Goal: Information Seeking & Learning: Learn about a topic

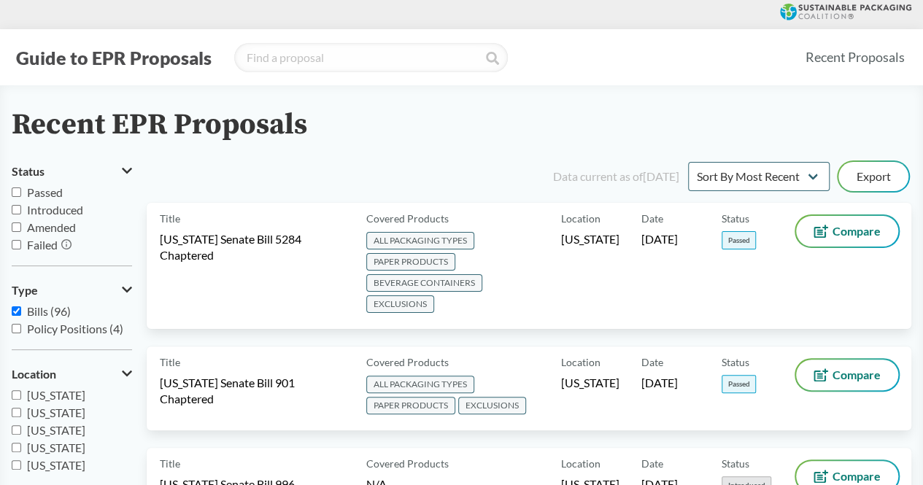
click at [20, 193] on input "Passed" at bounding box center [16, 191] width 9 height 9
checkbox input "true"
click at [22, 211] on label "Introduced" at bounding box center [72, 210] width 120 height 18
click at [21, 211] on input "Introduced" at bounding box center [16, 209] width 9 height 9
checkbox input "true"
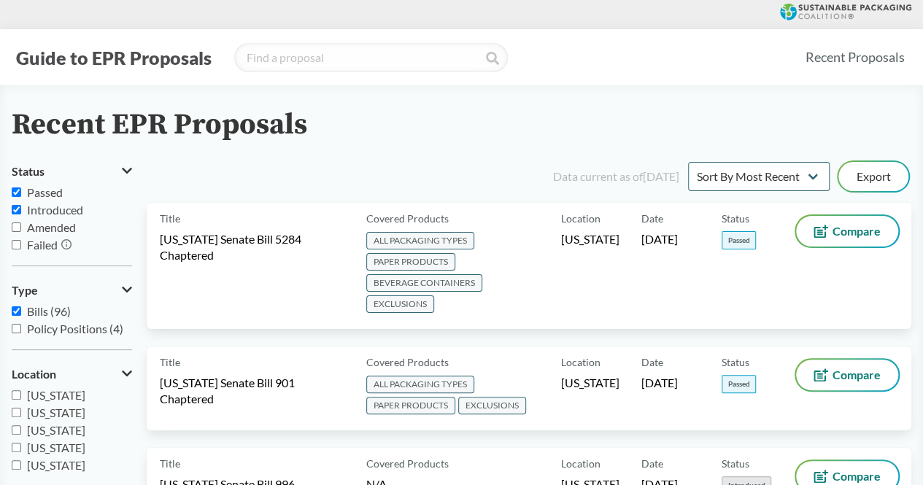
click at [22, 226] on label "Amended" at bounding box center [72, 228] width 120 height 18
click at [21, 226] on input "Amended" at bounding box center [16, 226] width 9 height 9
checkbox input "true"
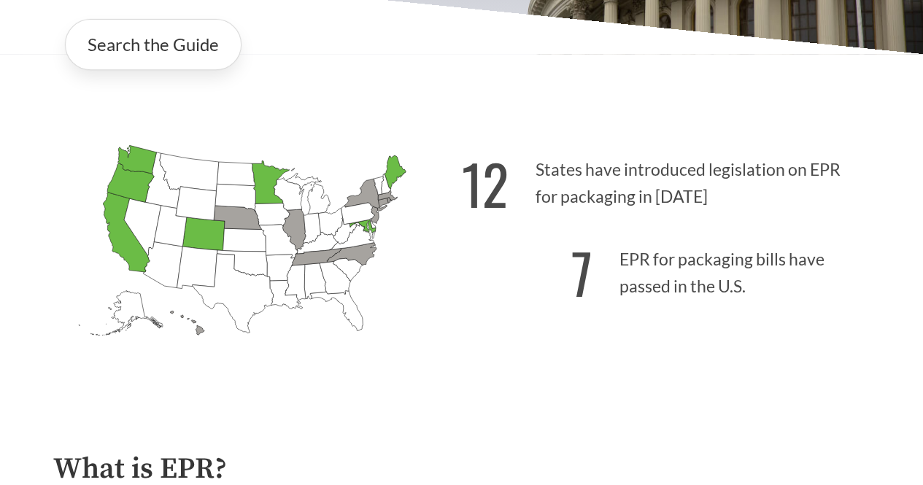
scroll to position [104, 0]
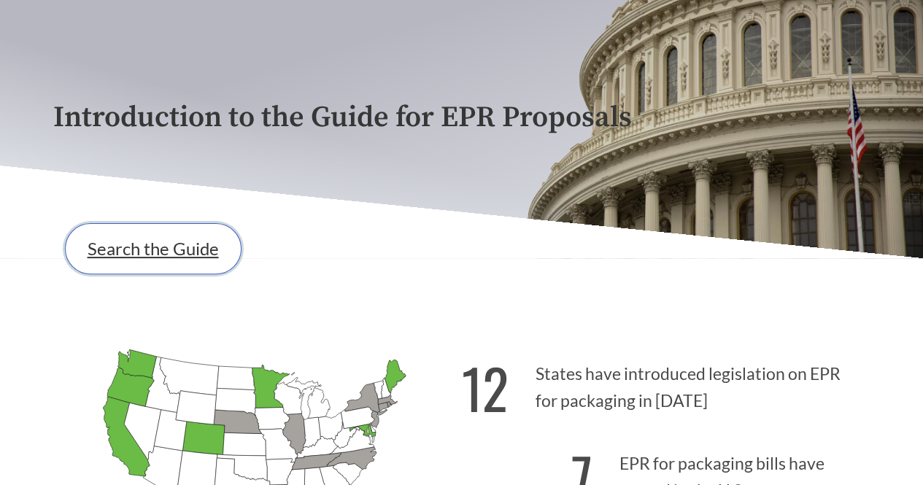
click at [163, 255] on link "Search the Guide" at bounding box center [153, 248] width 177 height 51
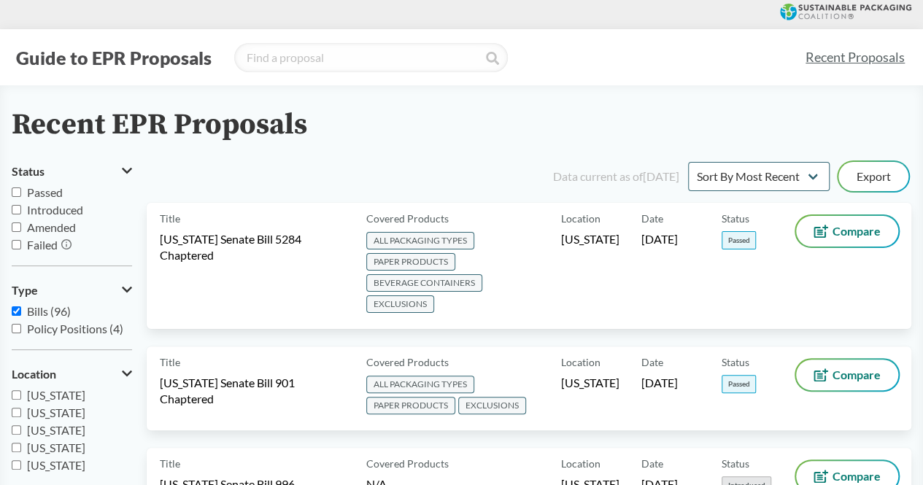
click at [18, 225] on input "Amended" at bounding box center [16, 226] width 9 height 9
checkbox input "true"
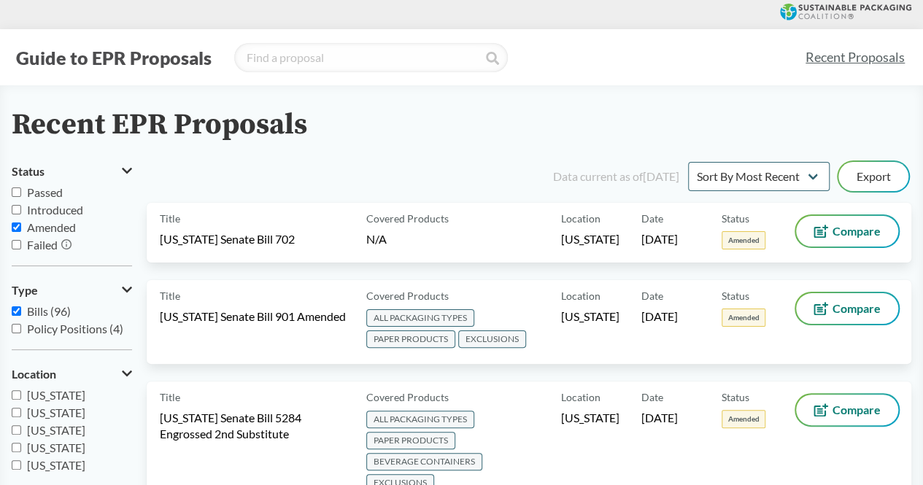
click at [18, 211] on input "Introduced" at bounding box center [16, 209] width 9 height 9
checkbox input "true"
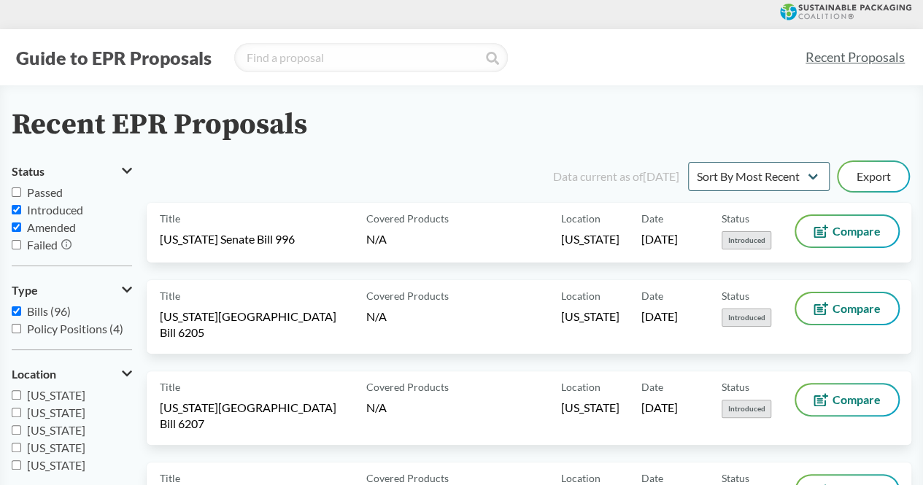
click at [20, 195] on input "Passed" at bounding box center [16, 191] width 9 height 9
checkbox input "true"
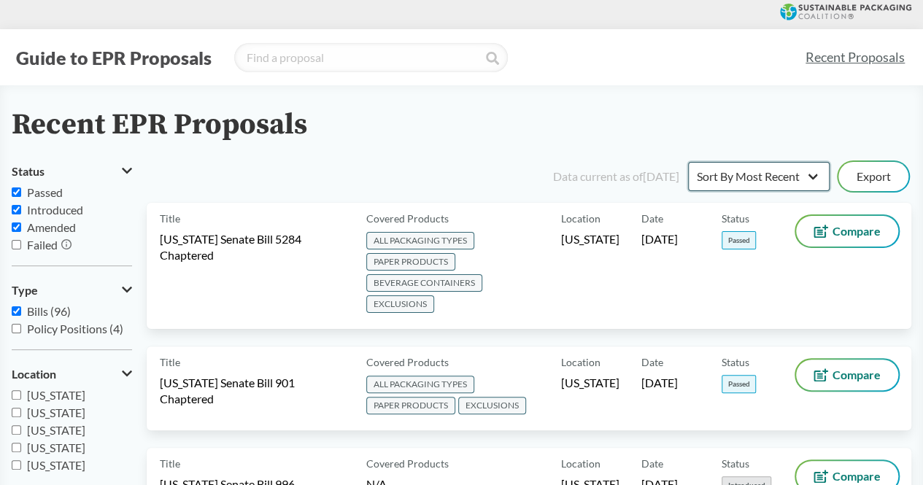
click at [799, 174] on select "Sort By Most Recent Sort By Status" at bounding box center [759, 176] width 142 height 29
select select "Sort By Status"
click at [688, 162] on select "Sort By Most Recent Sort By Status" at bounding box center [759, 176] width 142 height 29
click at [838, 63] on link "Recent Proposals" at bounding box center [855, 57] width 112 height 33
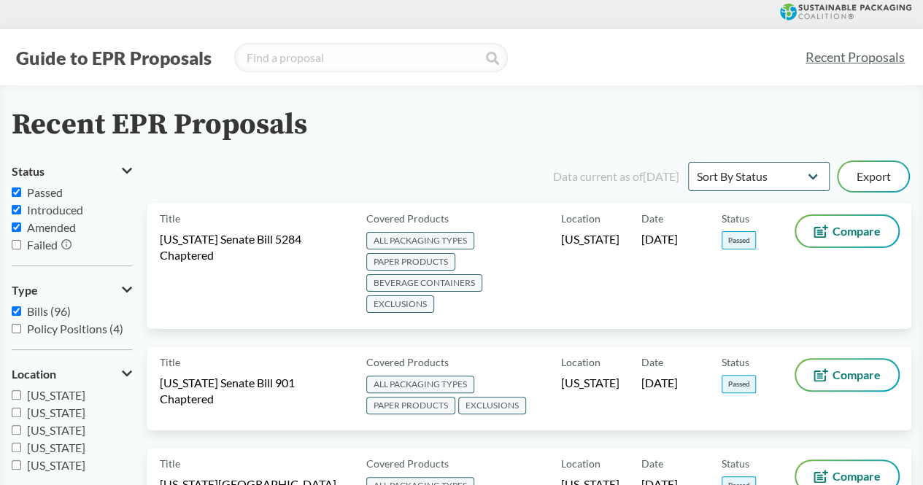
click at [15, 251] on label "Failed" at bounding box center [72, 245] width 120 height 18
click at [15, 249] on input "Failed" at bounding box center [16, 244] width 9 height 9
checkbox input "true"
click at [840, 59] on link "Recent Proposals" at bounding box center [855, 57] width 112 height 33
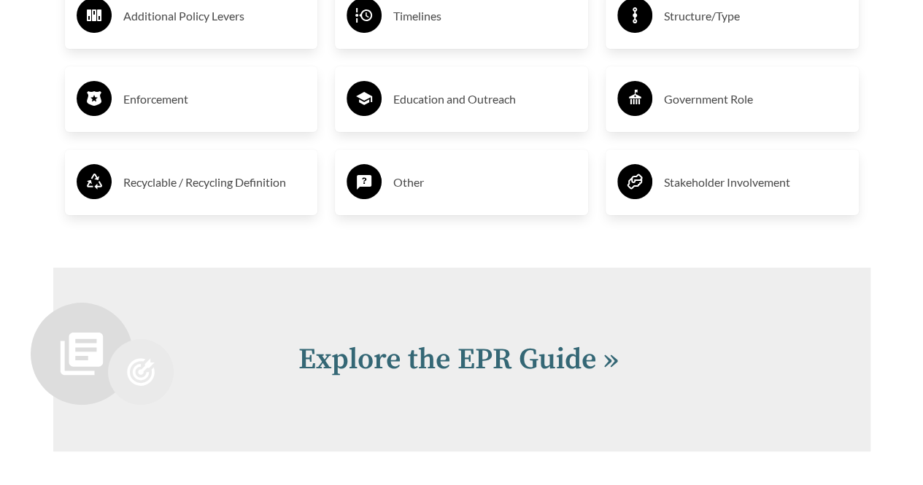
scroll to position [3168, 0]
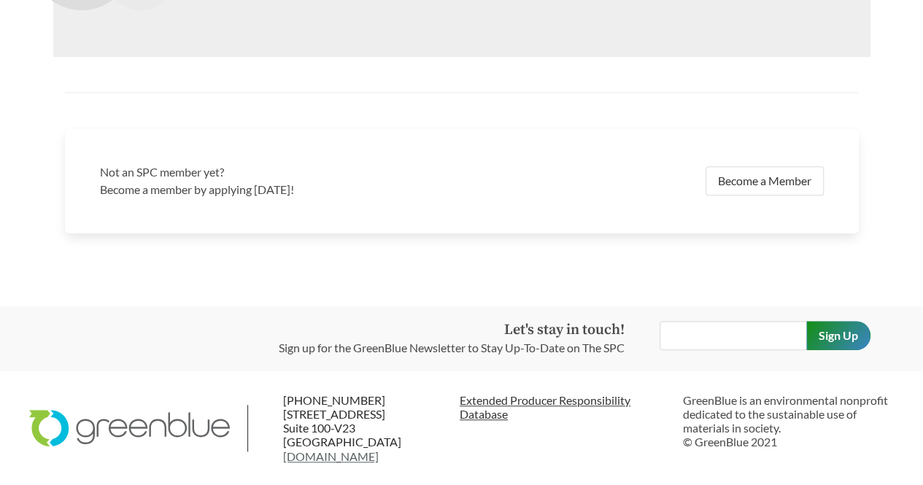
click at [460, 410] on link "Extended Producer Responsibility Database" at bounding box center [566, 407] width 212 height 28
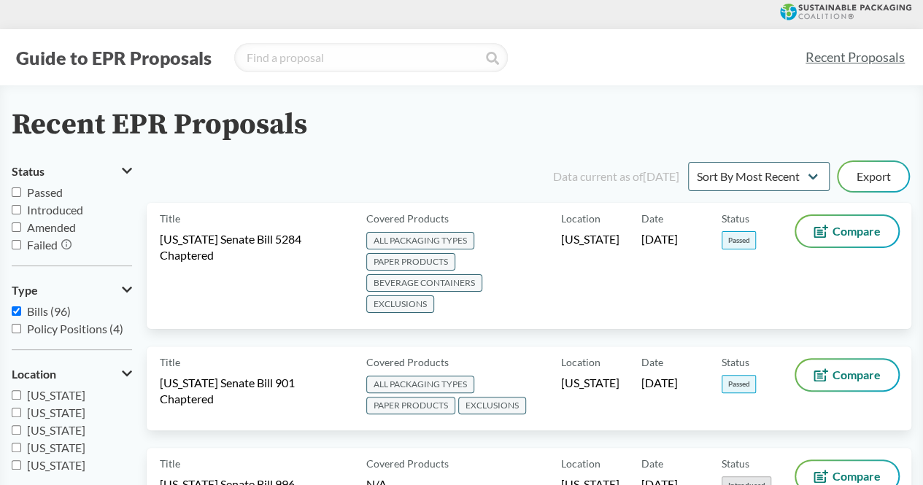
click at [27, 231] on span "Amended" at bounding box center [51, 227] width 49 height 14
click at [21, 231] on input "Amended" at bounding box center [16, 226] width 9 height 9
checkbox input "true"
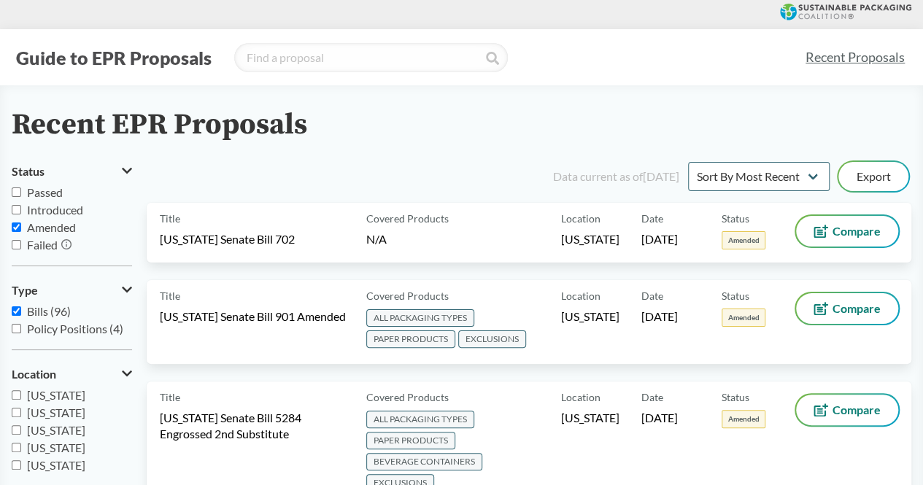
click at [16, 208] on input "Introduced" at bounding box center [16, 209] width 9 height 9
checkbox input "true"
click at [15, 192] on input "Passed" at bounding box center [16, 191] width 9 height 9
checkbox input "true"
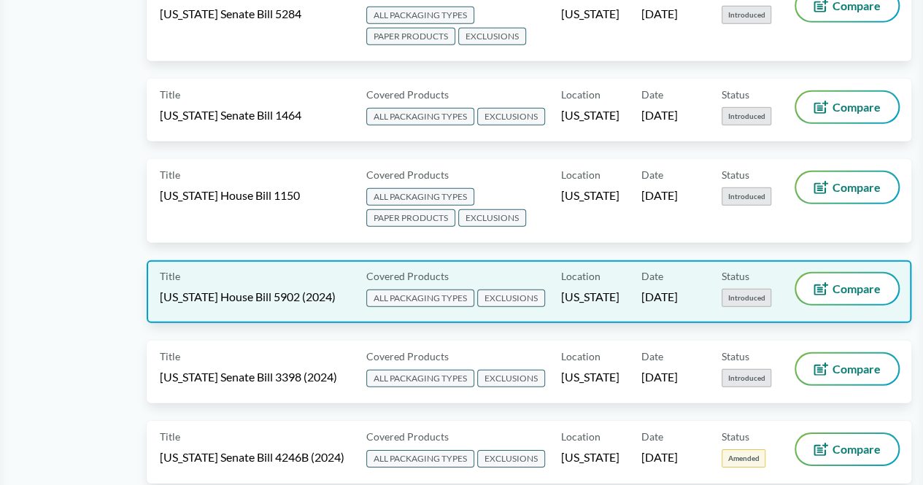
scroll to position [2042, 0]
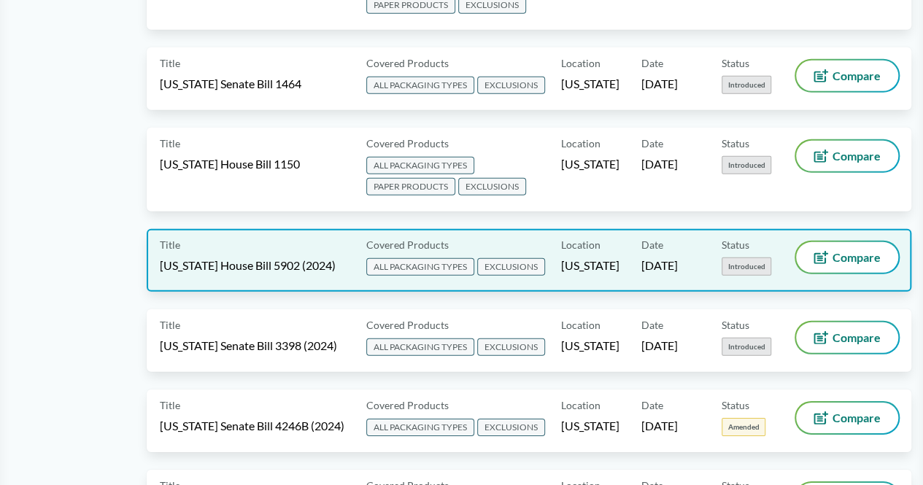
click at [287, 257] on span "[US_STATE] House Bill 5902 (2024)" at bounding box center [248, 265] width 176 height 16
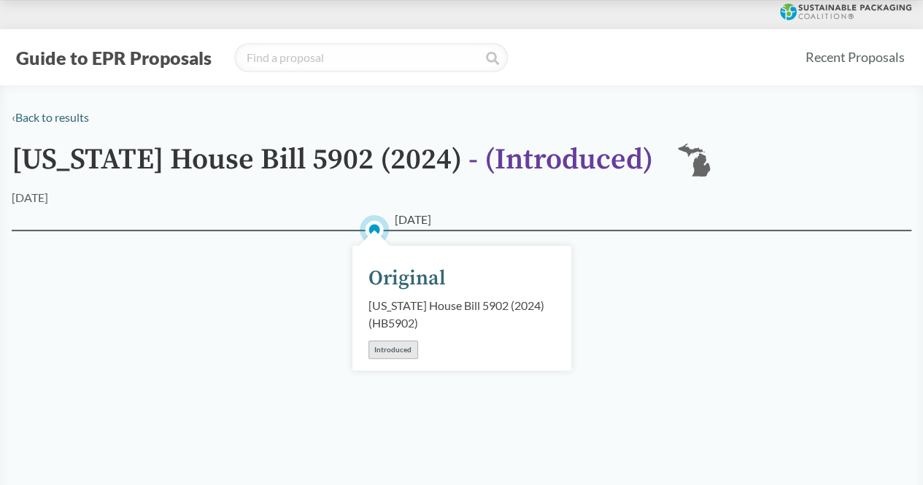
scroll to position [146, 0]
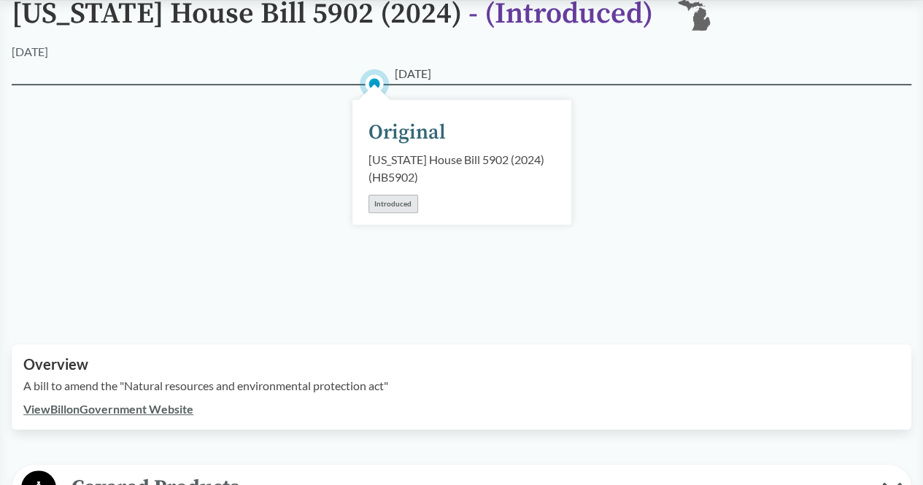
click at [102, 414] on link "View Bill on Government Website" at bounding box center [108, 409] width 170 height 14
